Goal: Task Accomplishment & Management: Manage account settings

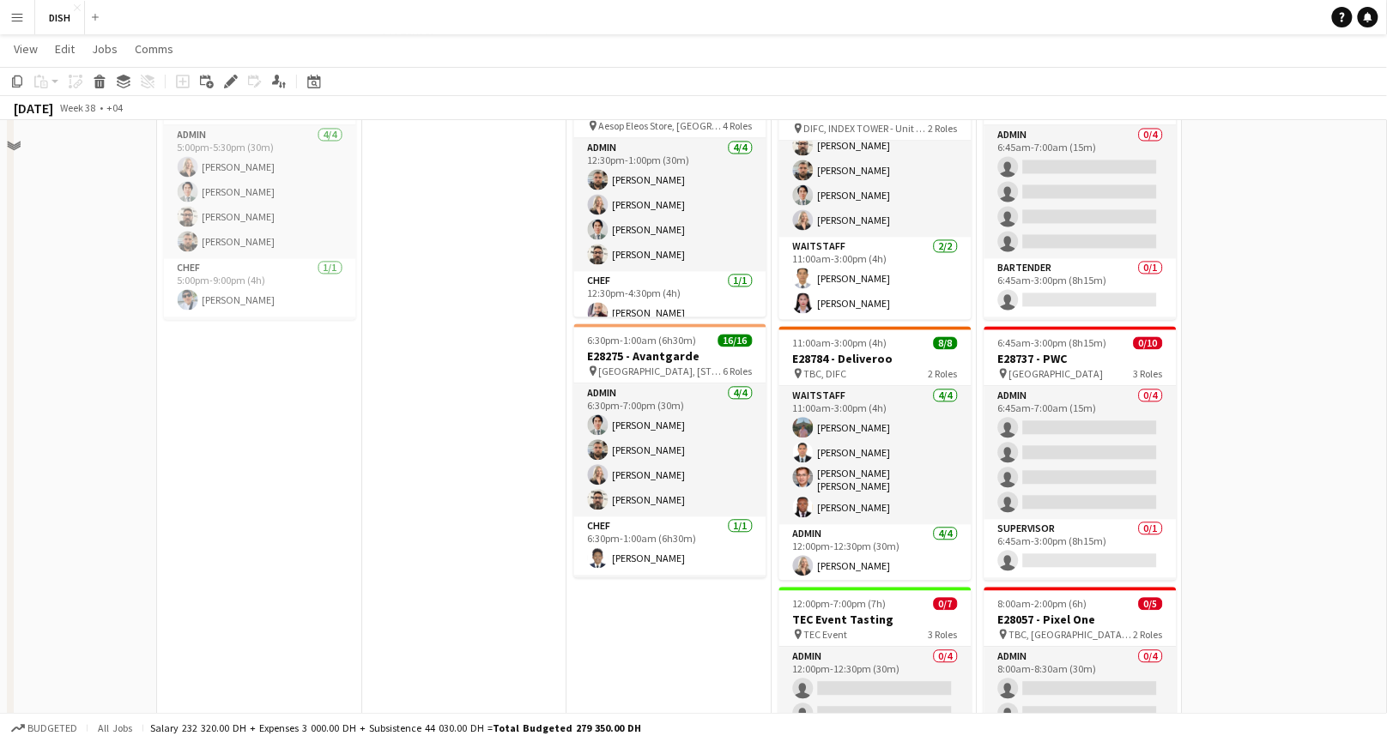
scroll to position [1215, 0]
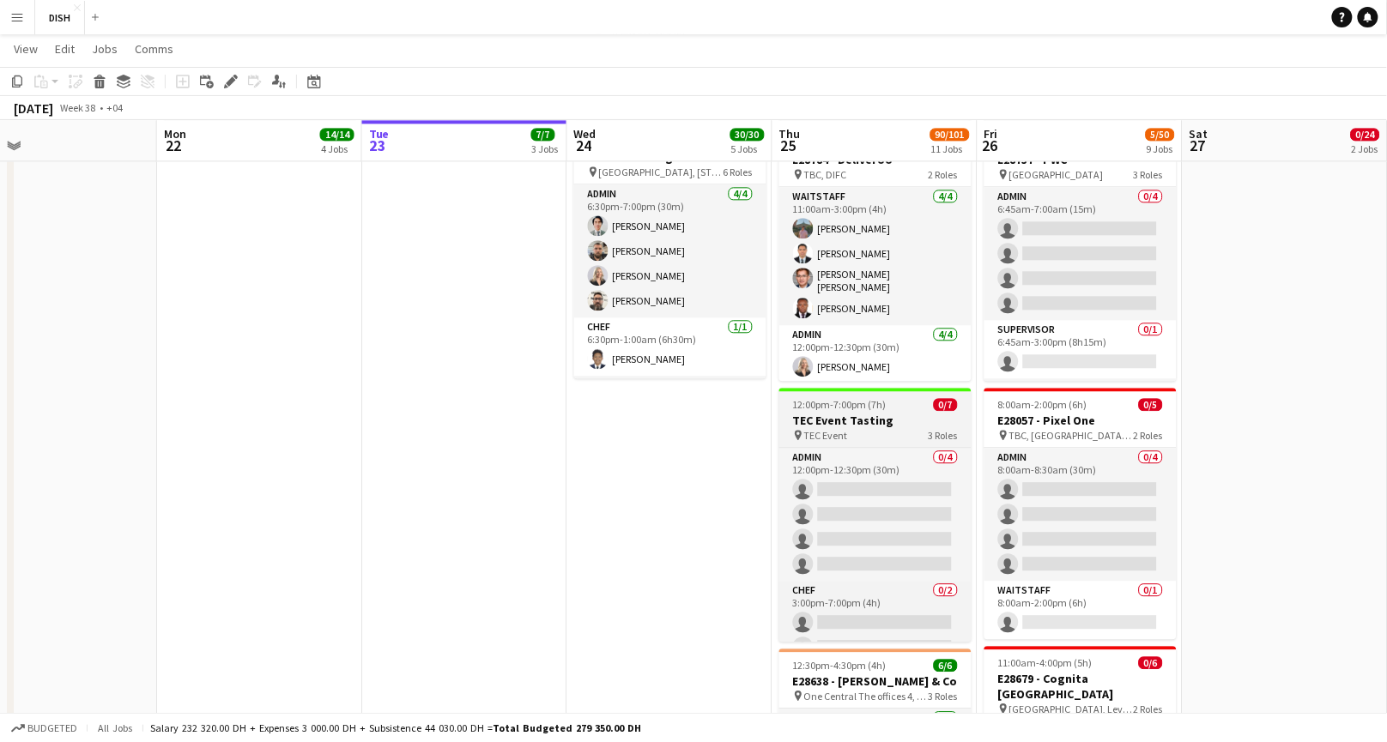
click at [887, 420] on h3 "TEC Event Tasting" at bounding box center [875, 420] width 192 height 15
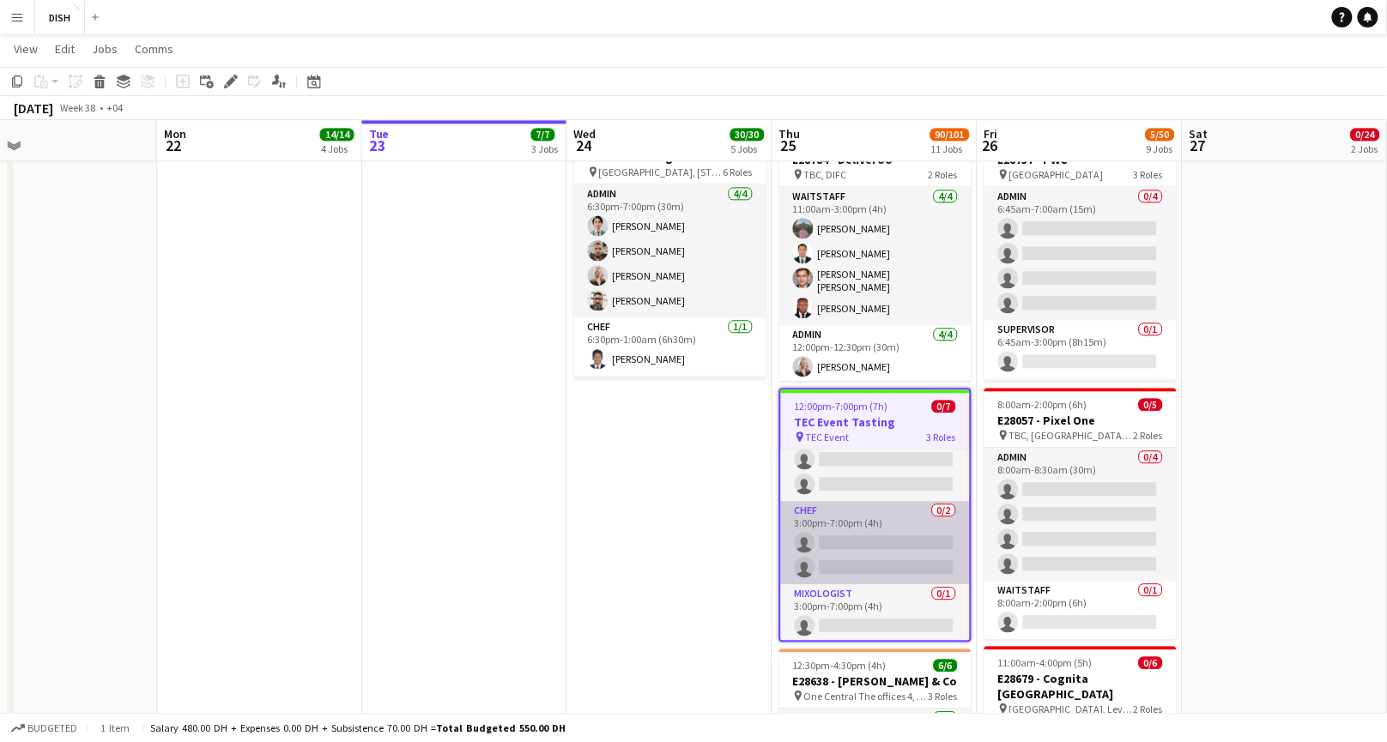
scroll to position [82, 0]
click at [847, 528] on app-card-role "Chef 0/2 3:00pm-7:00pm (4h) single-neutral-actions single-neutral-actions" at bounding box center [875, 541] width 189 height 83
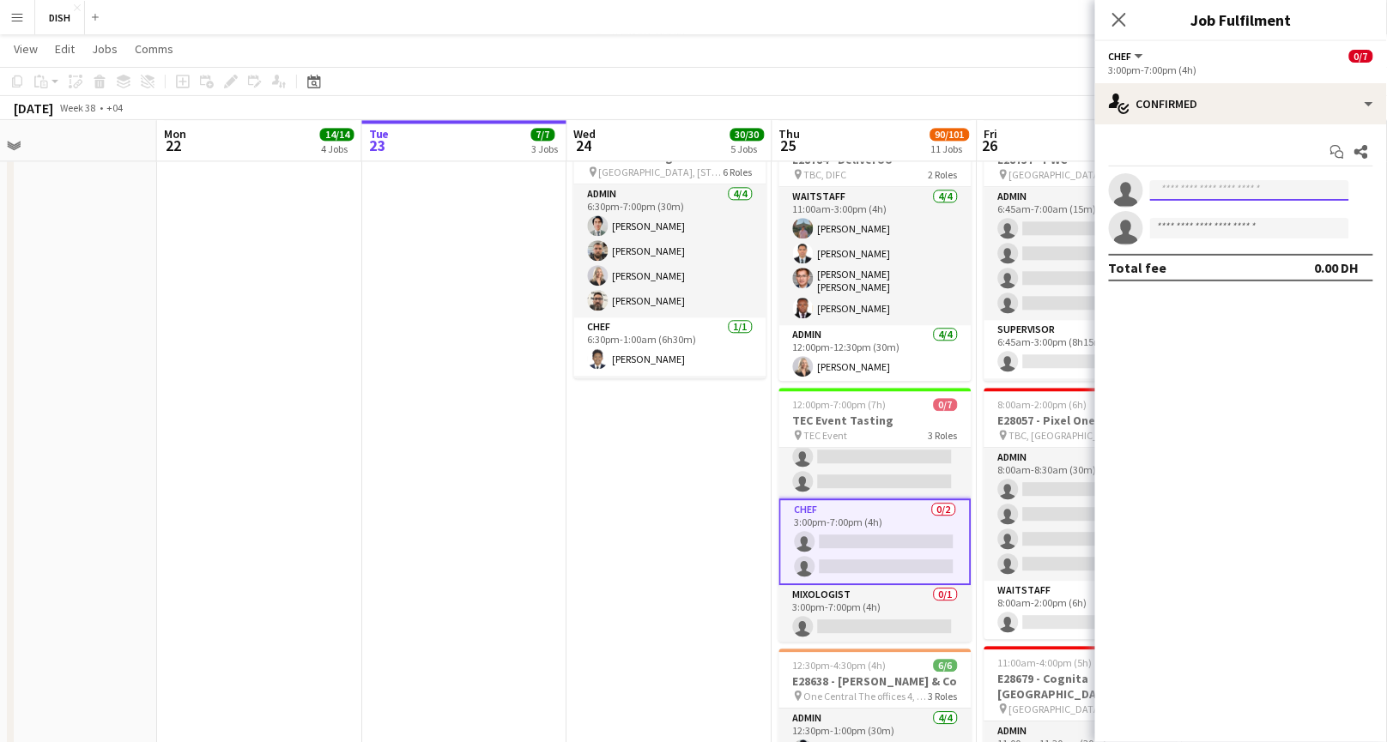
click at [1218, 185] on input at bounding box center [1249, 190] width 199 height 21
type input "****"
click at [1216, 213] on span "[PERSON_NAME]" at bounding box center [1213, 215] width 99 height 15
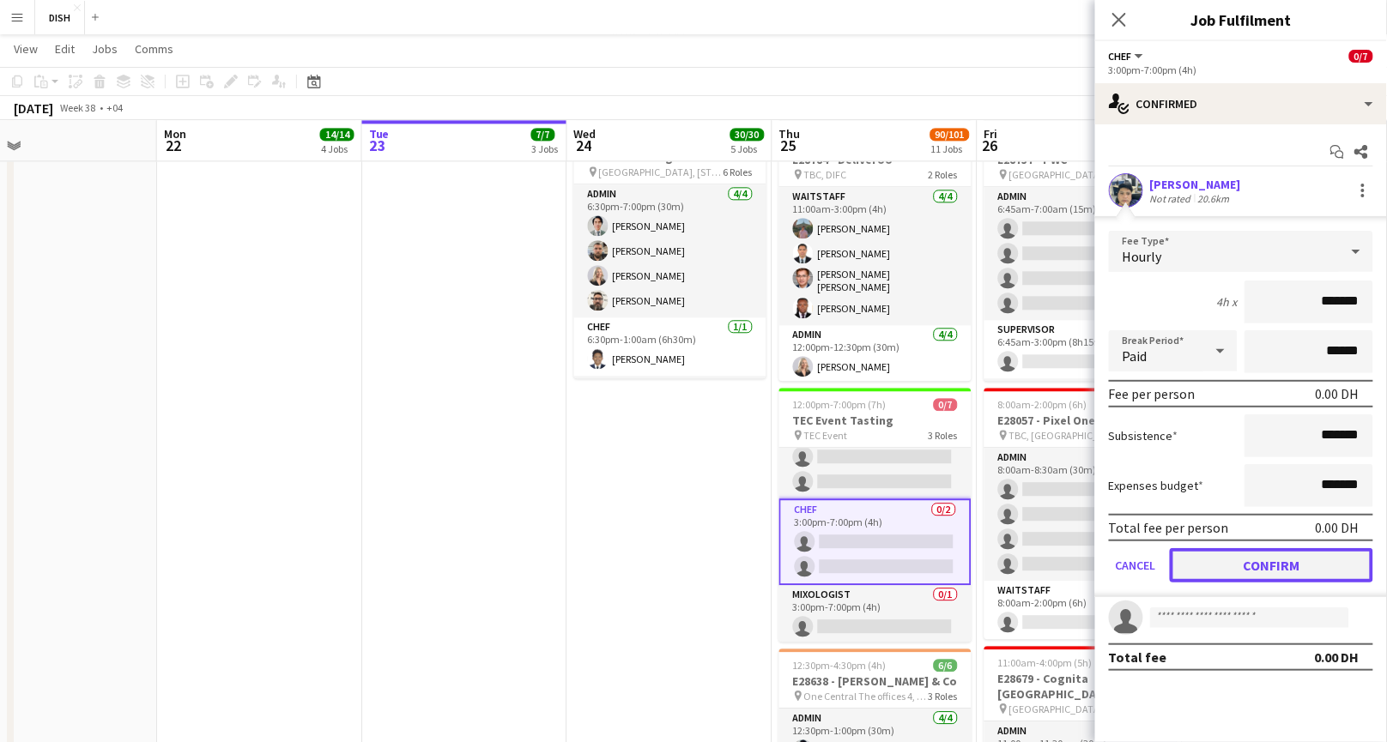
click at [1276, 551] on button "Confirm" at bounding box center [1270, 565] width 203 height 34
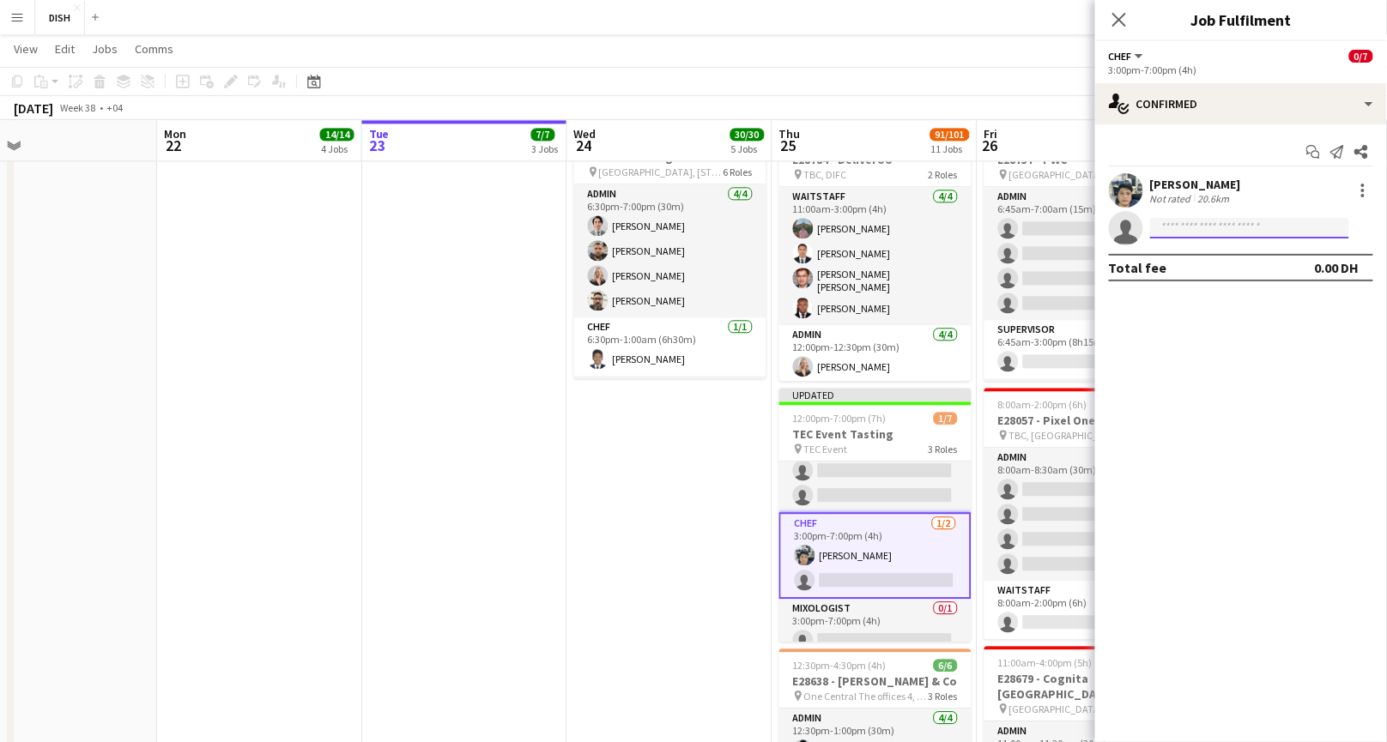
click at [1194, 230] on input at bounding box center [1249, 228] width 199 height 21
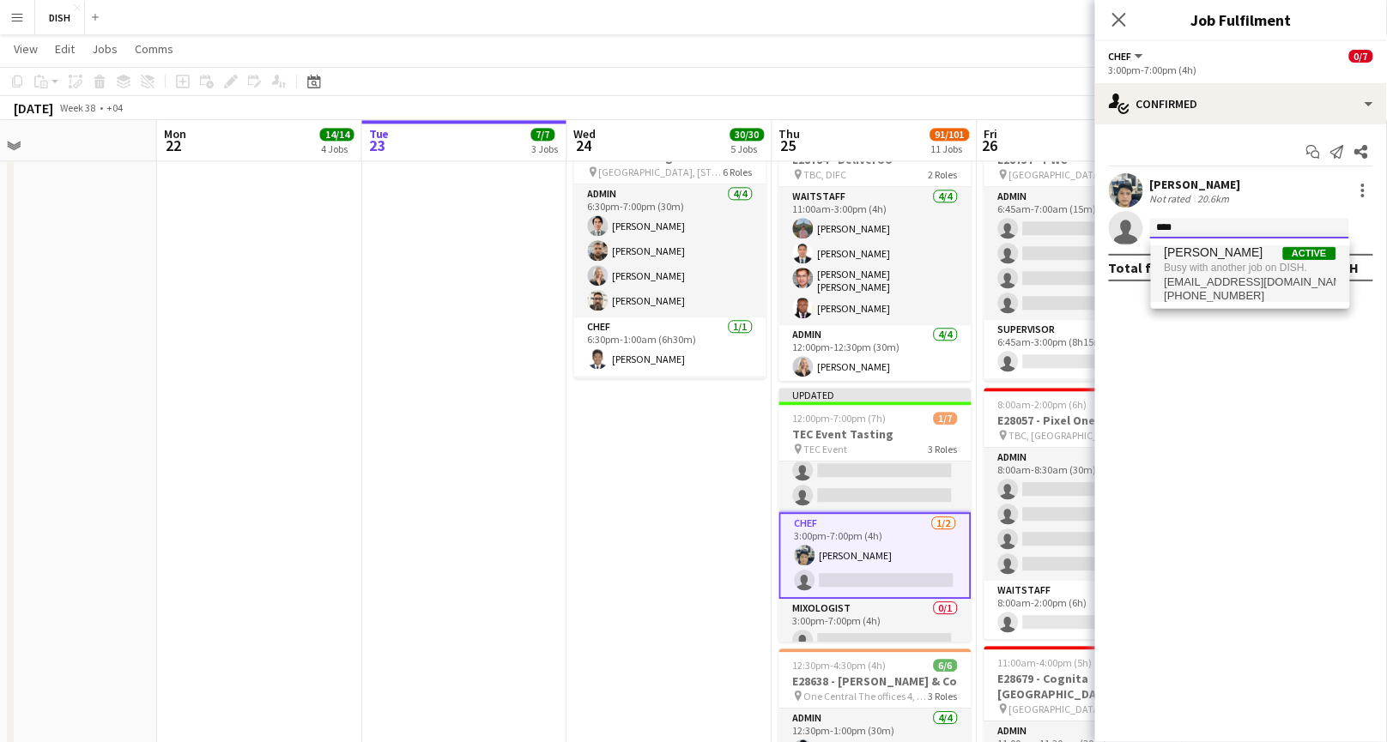
type input "****"
click at [1212, 262] on span "Busy with another job on DISH." at bounding box center [1250, 267] width 172 height 15
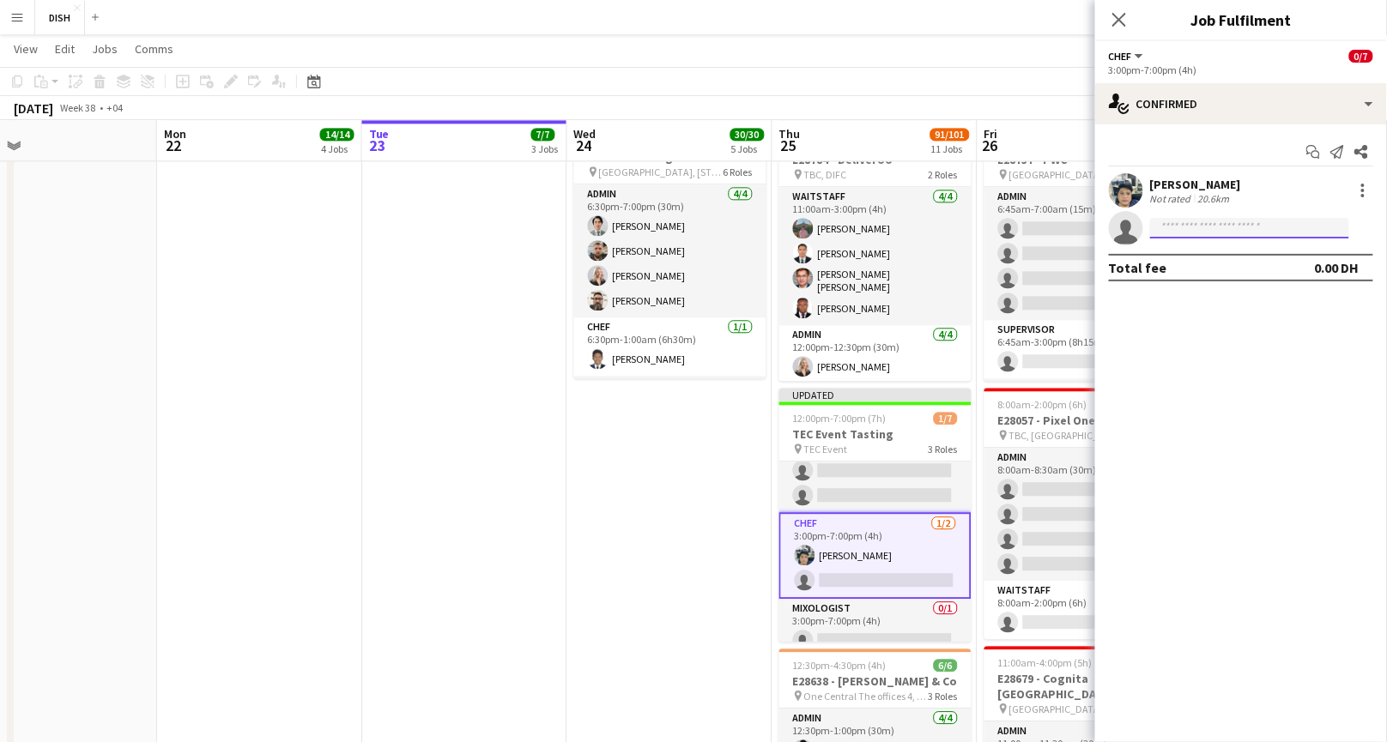
click at [1216, 232] on input at bounding box center [1249, 228] width 199 height 21
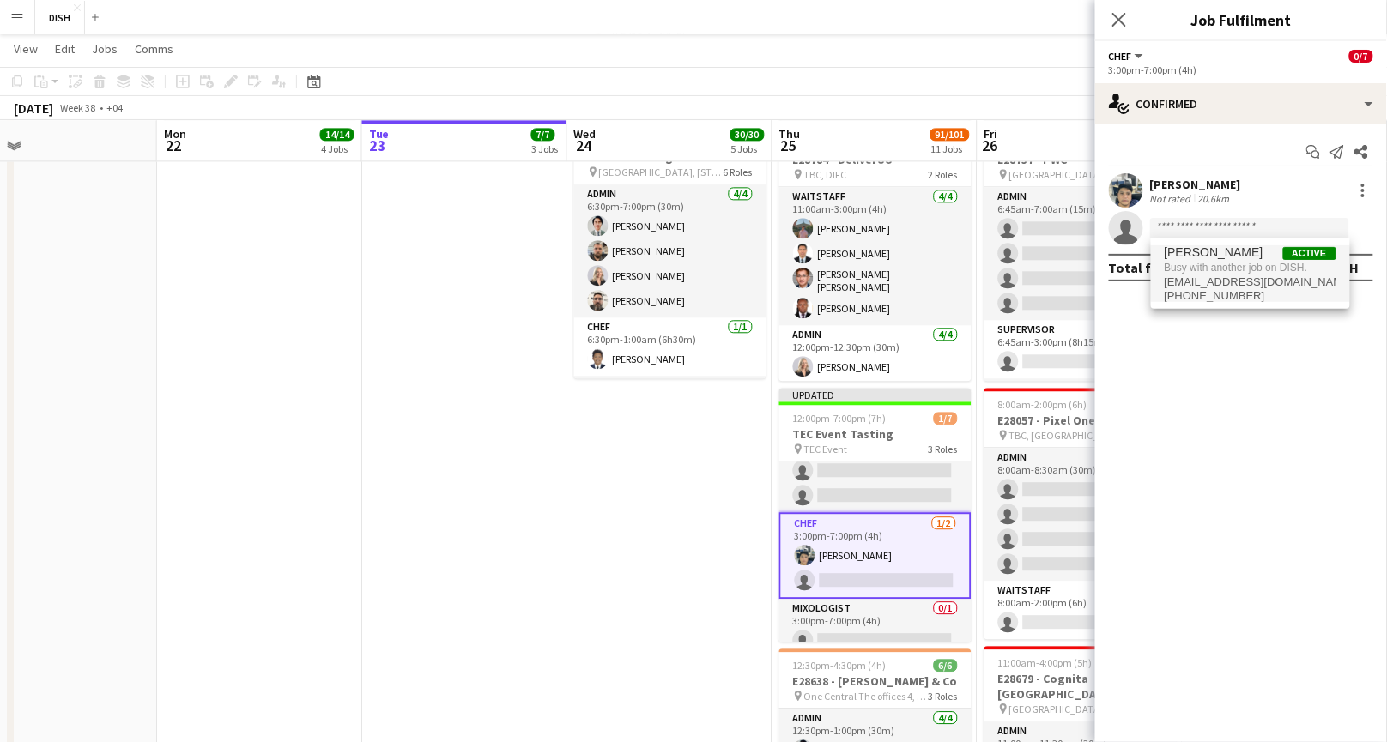
click at [1228, 257] on span "[PERSON_NAME]" at bounding box center [1213, 252] width 99 height 15
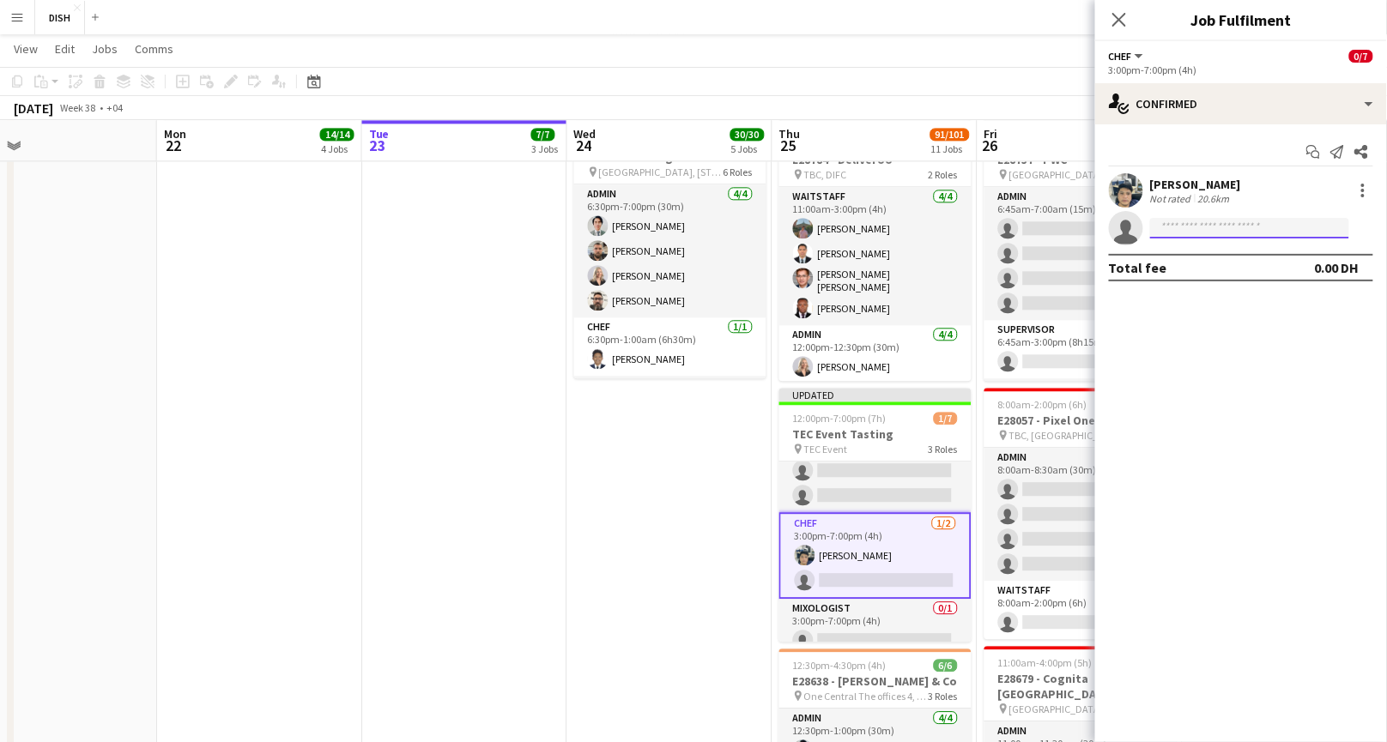
click at [1221, 227] on input at bounding box center [1249, 228] width 199 height 21
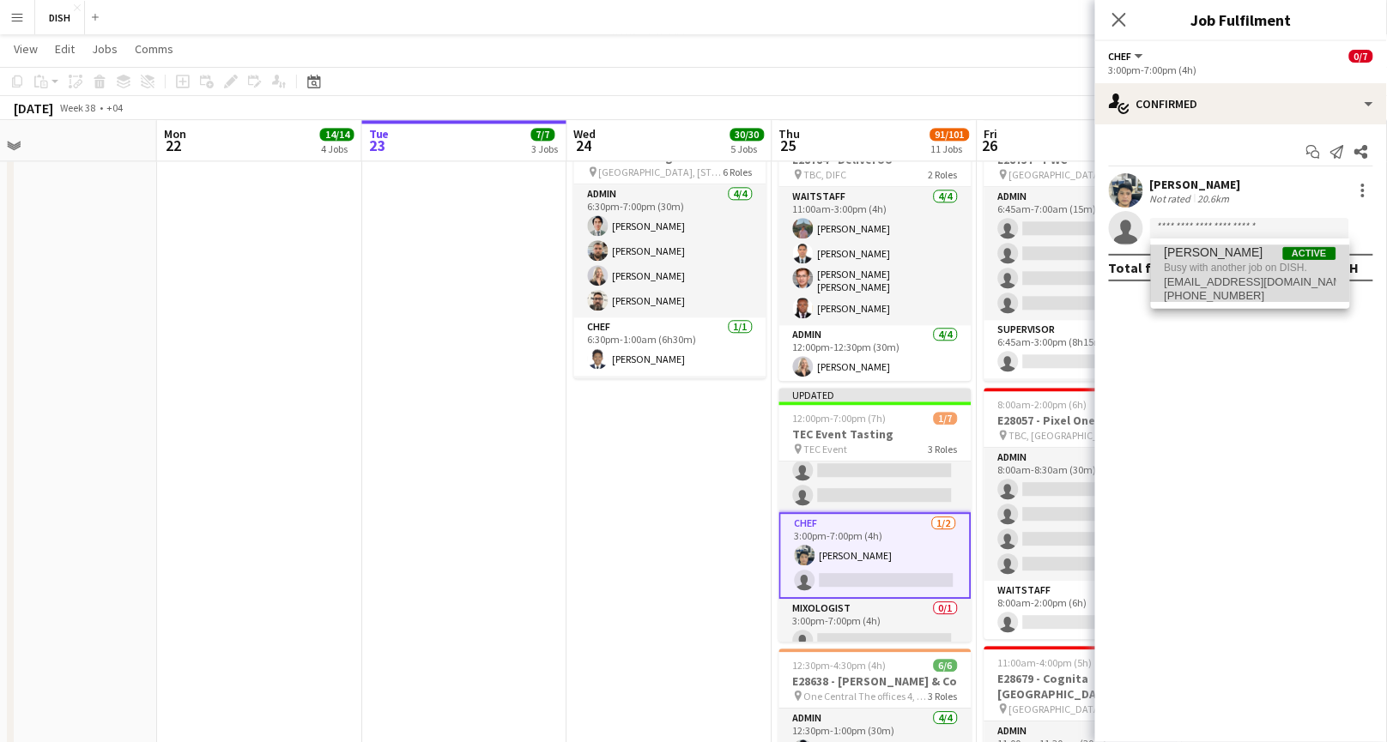
click at [1226, 259] on span "[PERSON_NAME] Active Busy with another job on DISH. [EMAIL_ADDRESS][DOMAIN_NAME…" at bounding box center [1250, 273] width 172 height 57
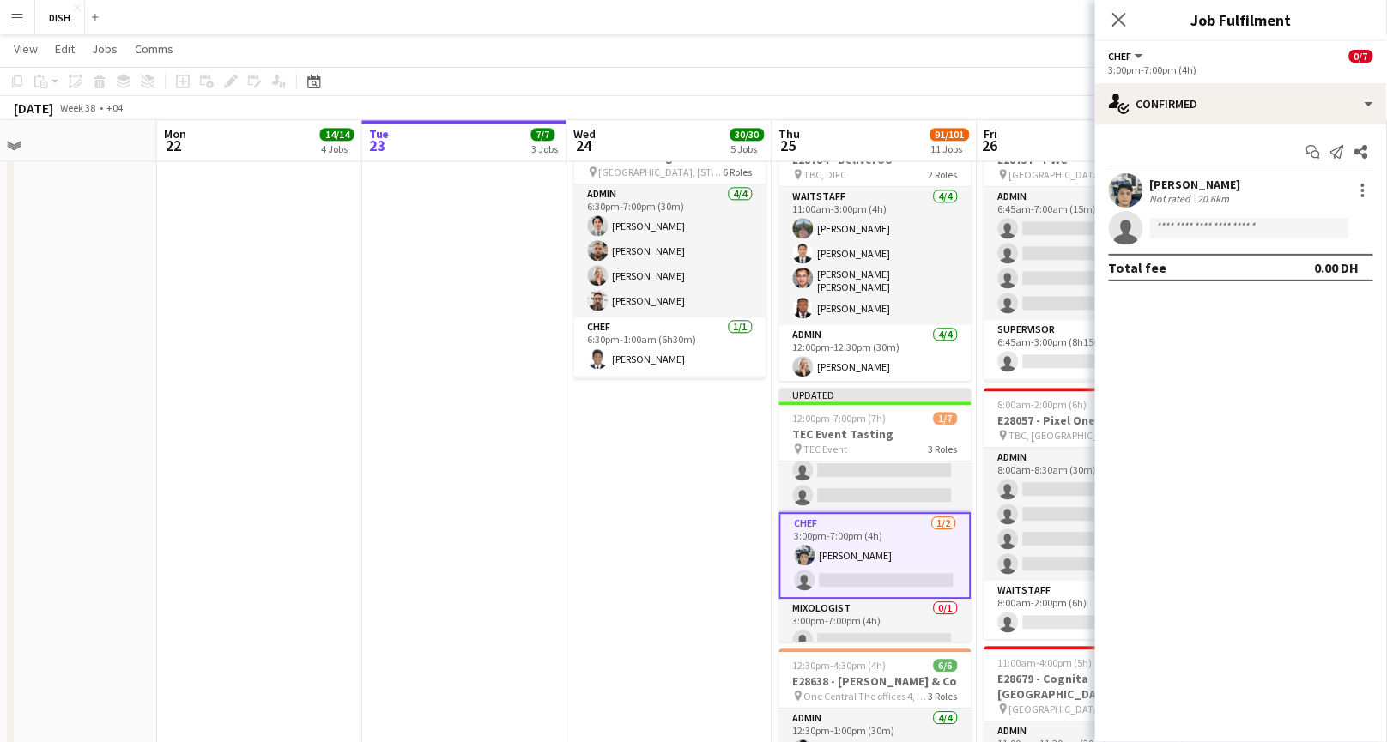
click at [1208, 213] on app-invite-slot "single-neutral-actions" at bounding box center [1241, 228] width 292 height 34
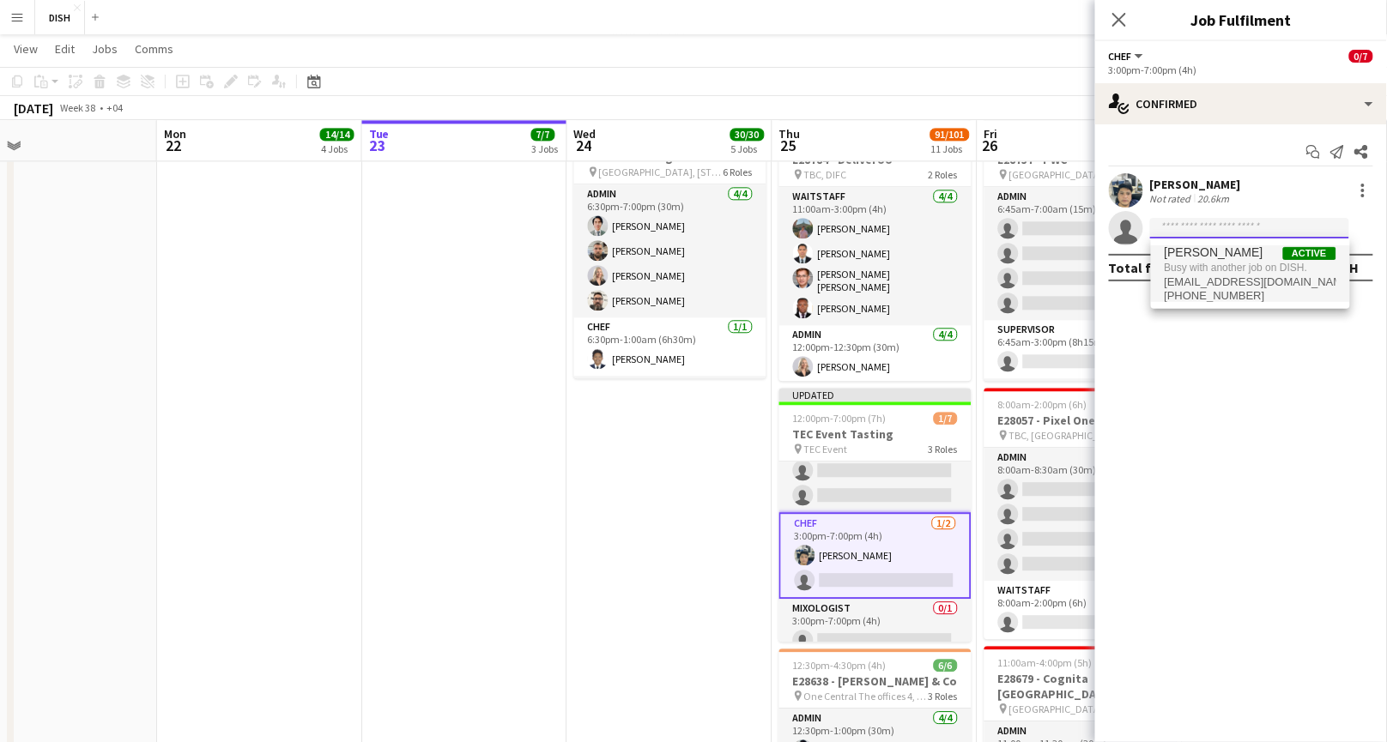
click at [1212, 226] on input at bounding box center [1249, 228] width 199 height 21
click at [1288, 438] on mat-expansion-panel "check Confirmed Start chat Send notification Share [PERSON_NAME] Not rated 20.6…" at bounding box center [1241, 433] width 292 height 618
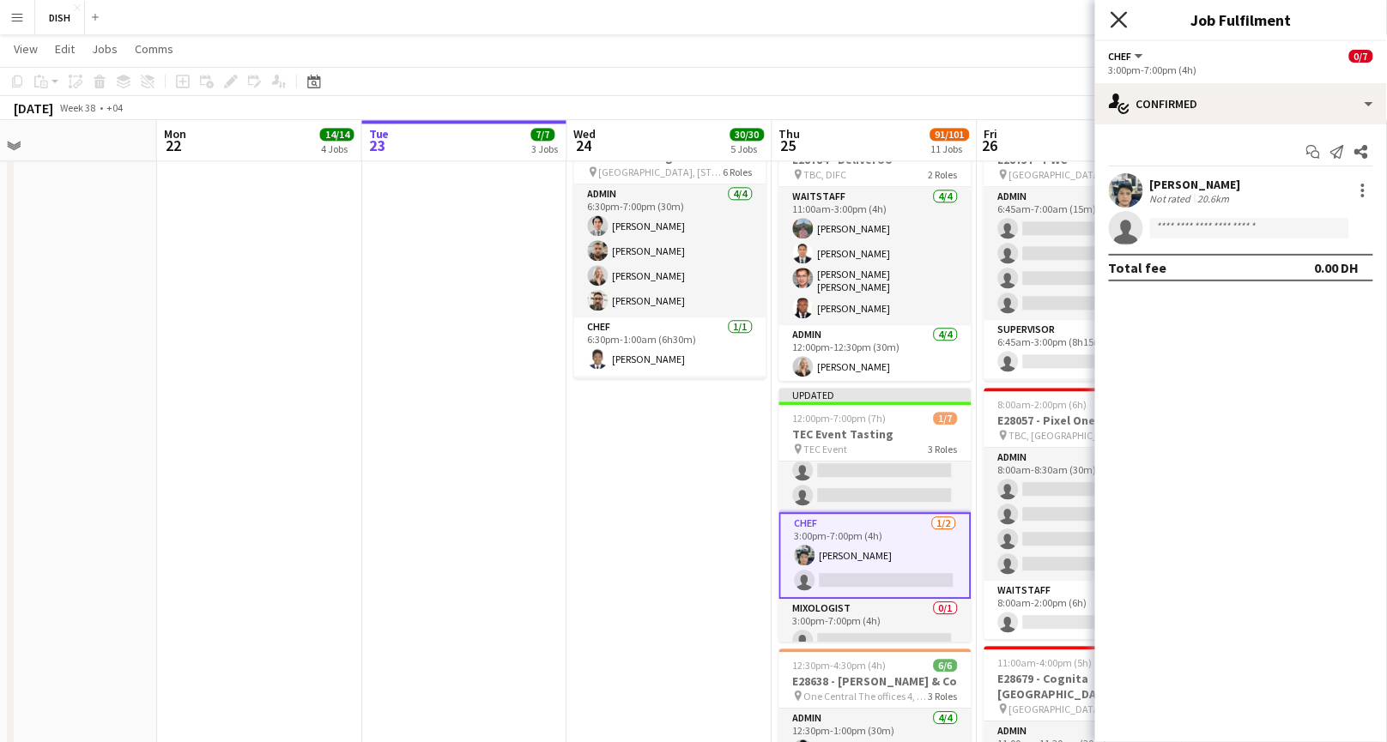
click at [1126, 25] on icon at bounding box center [1118, 19] width 16 height 16
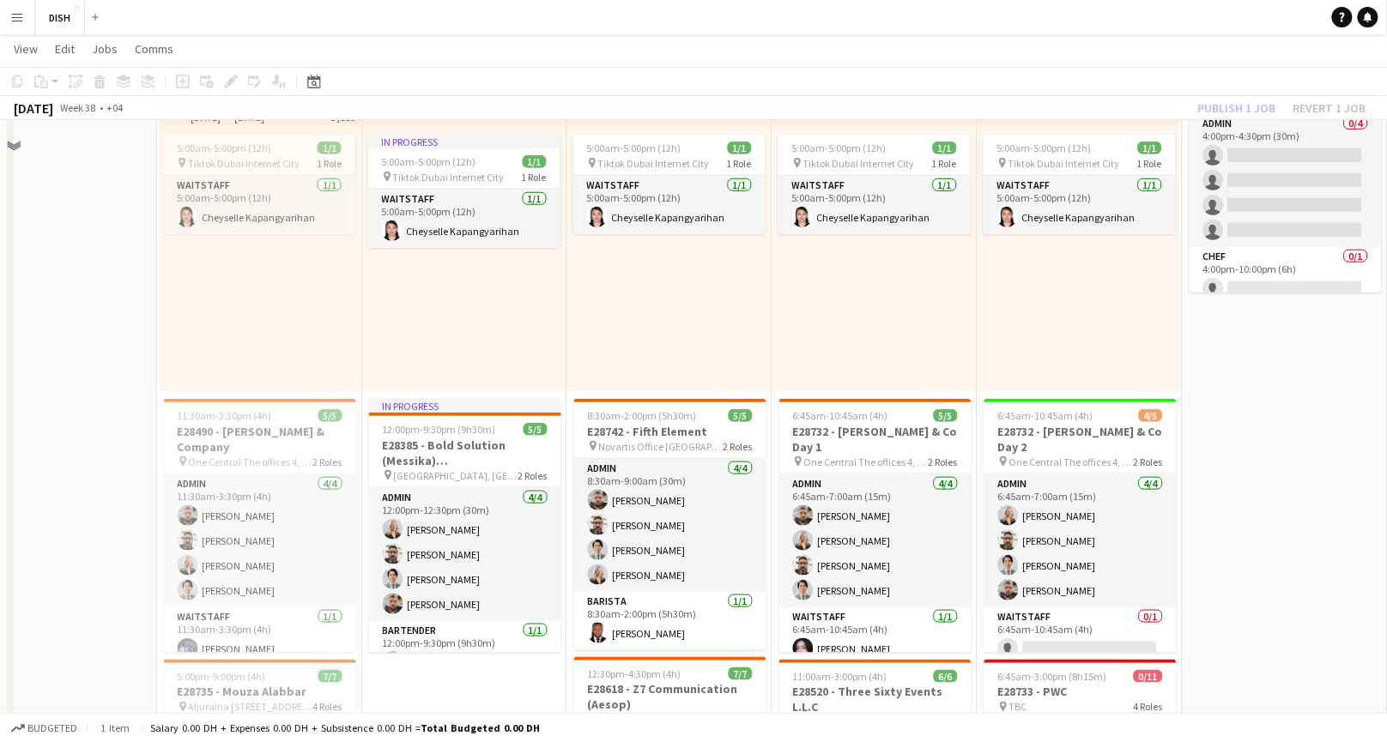
scroll to position [275, 0]
